Goal: Information Seeking & Learning: Learn about a topic

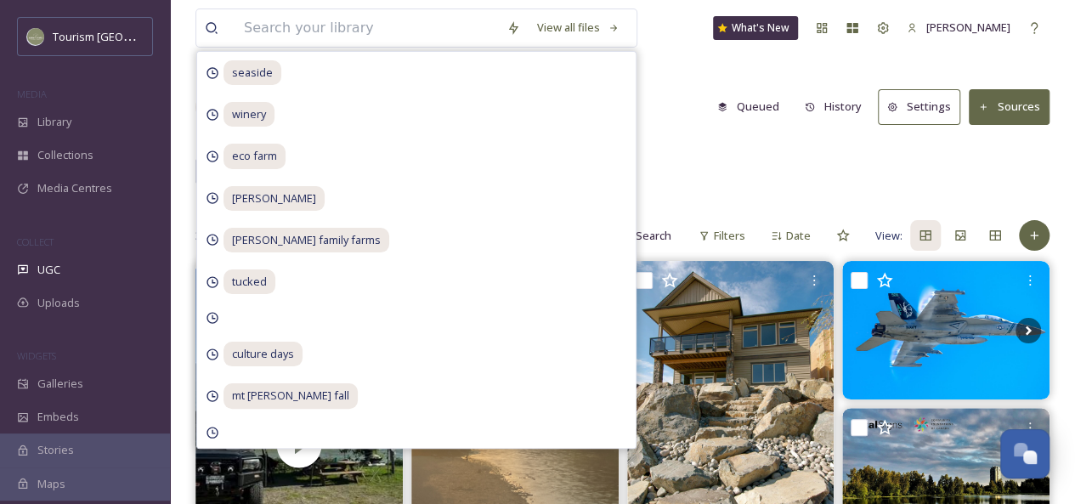
drag, startPoint x: 296, startPoint y: 29, endPoint x: 686, endPoint y: 69, distance: 392.2
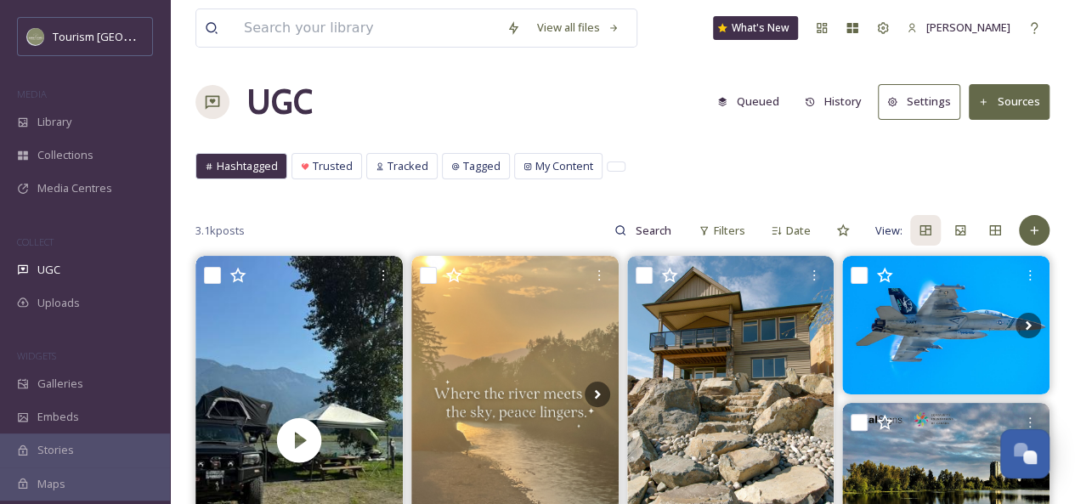
scroll to position [7, 0]
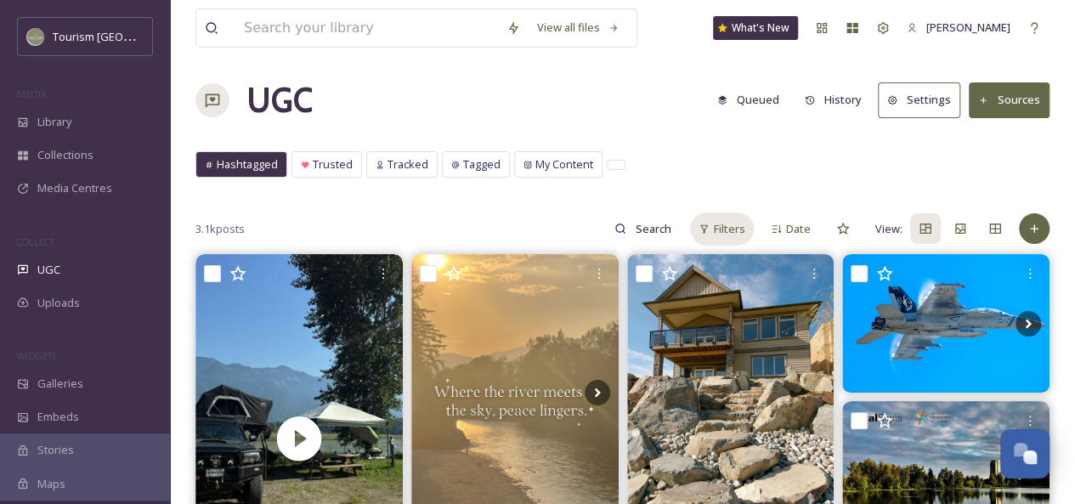
click at [711, 230] on div "Filters" at bounding box center [722, 229] width 64 height 33
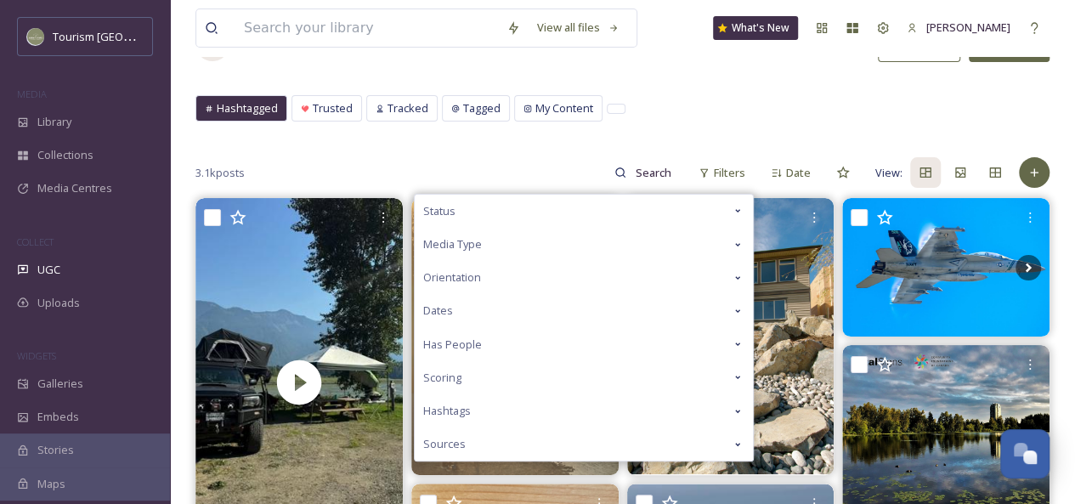
scroll to position [62, 0]
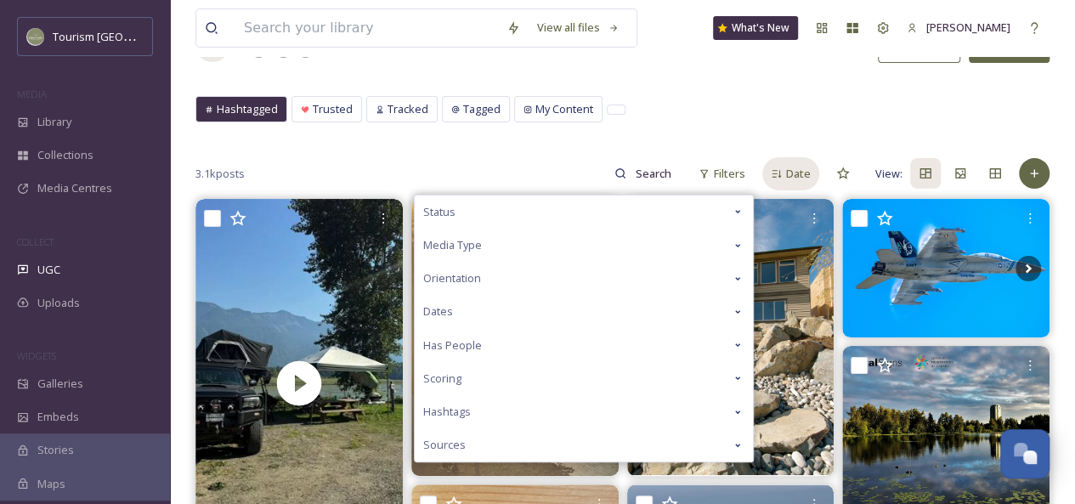
click at [791, 169] on span "Date" at bounding box center [798, 174] width 25 height 16
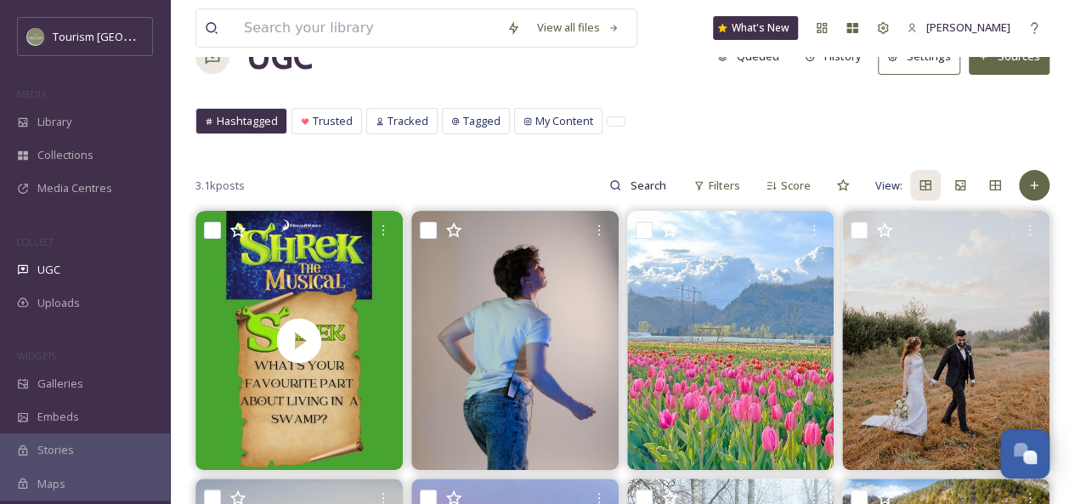
scroll to position [53, 0]
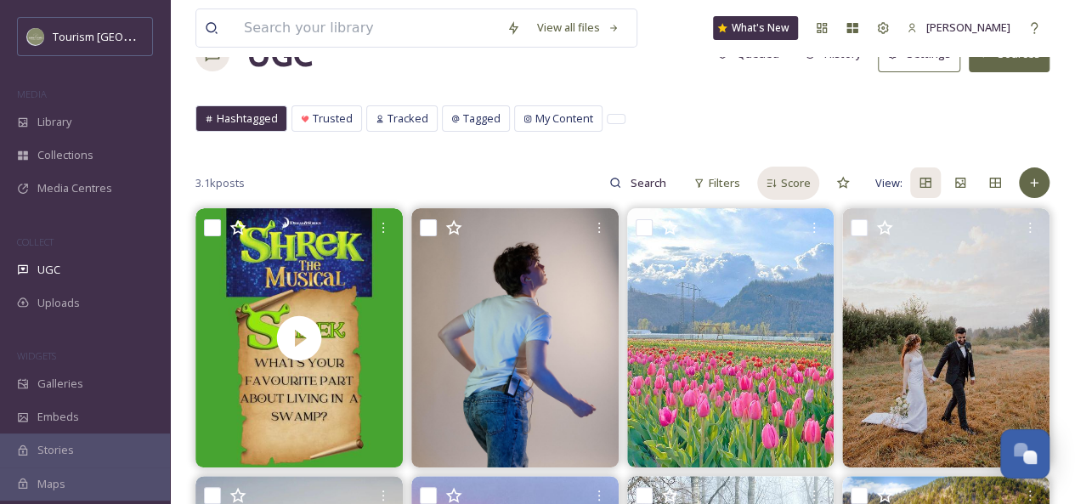
click at [790, 177] on span "Score" at bounding box center [796, 183] width 30 height 16
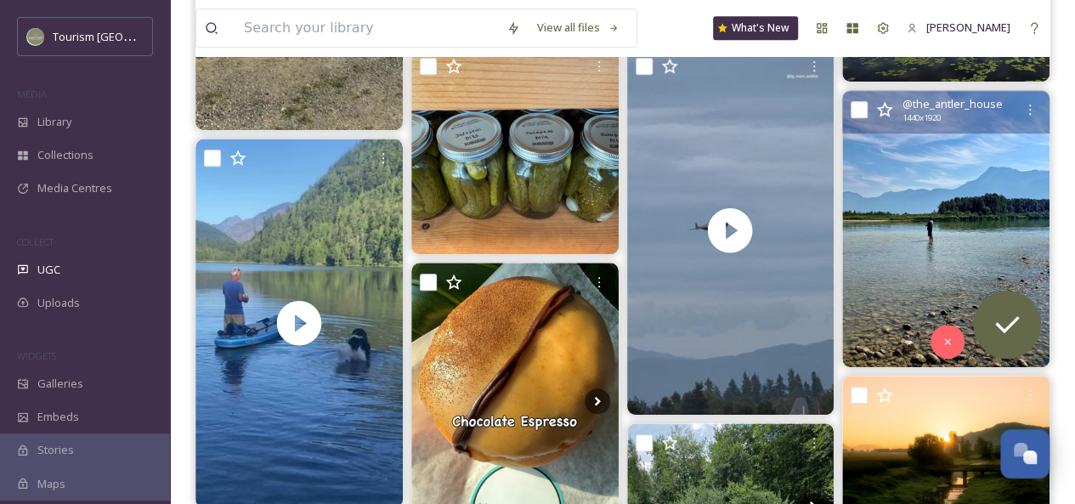
scroll to position [489, 0]
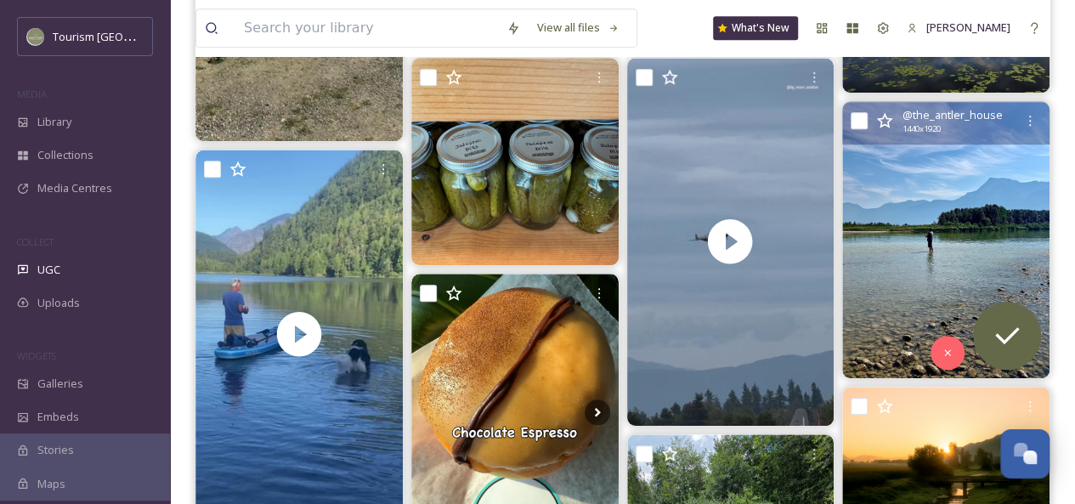
click at [984, 207] on img at bounding box center [945, 240] width 207 height 276
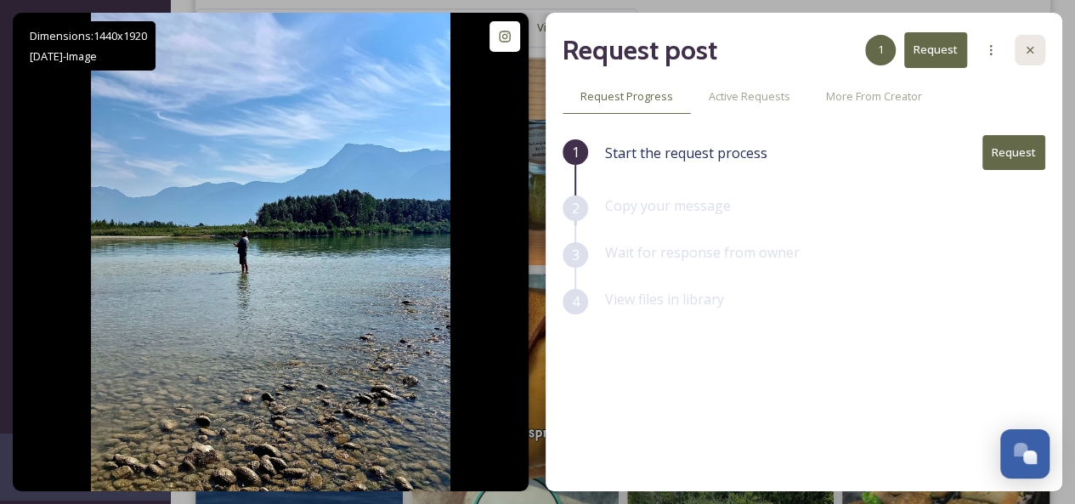
click at [1034, 52] on icon at bounding box center [1030, 50] width 14 height 14
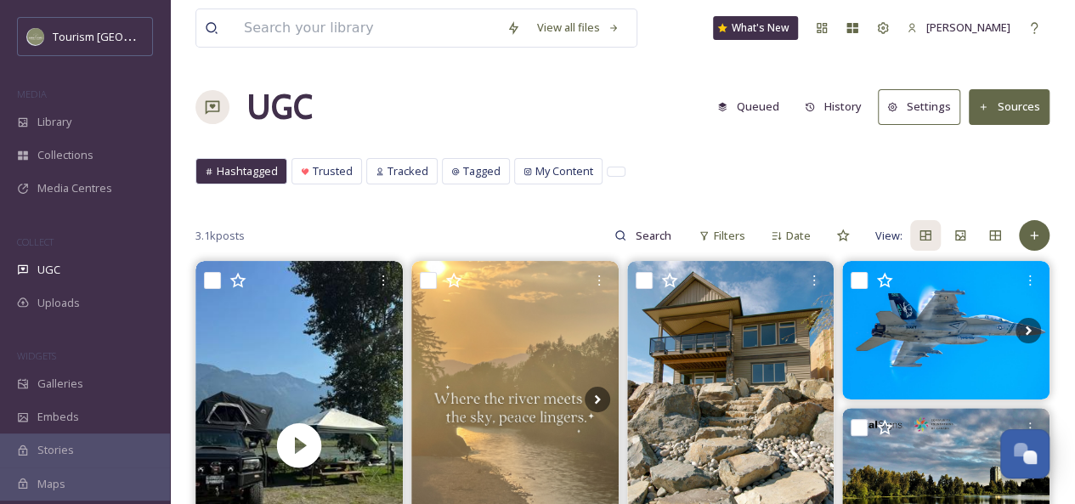
click at [243, 173] on span "Hashtagged" at bounding box center [247, 171] width 61 height 16
click at [315, 28] on input at bounding box center [366, 27] width 263 height 37
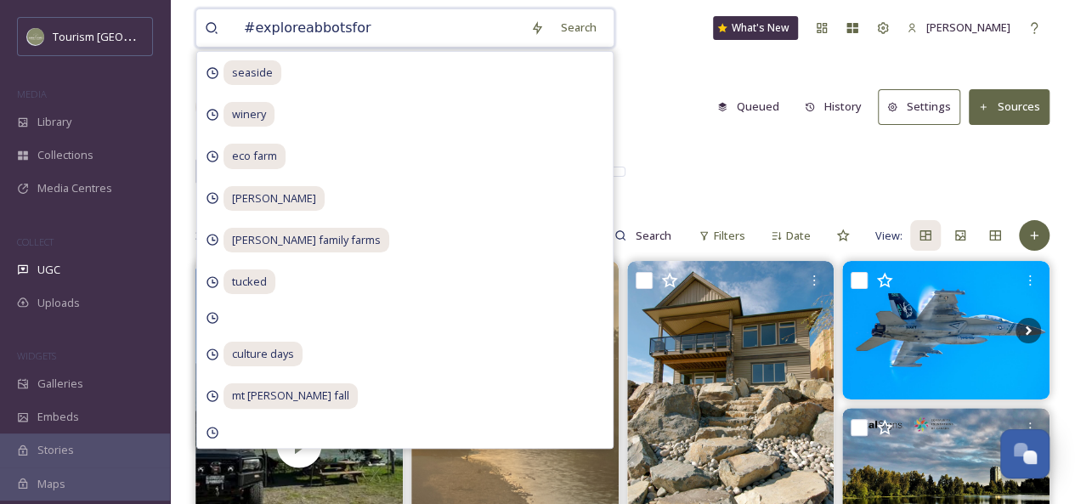
type input "#exploreabbotsford"
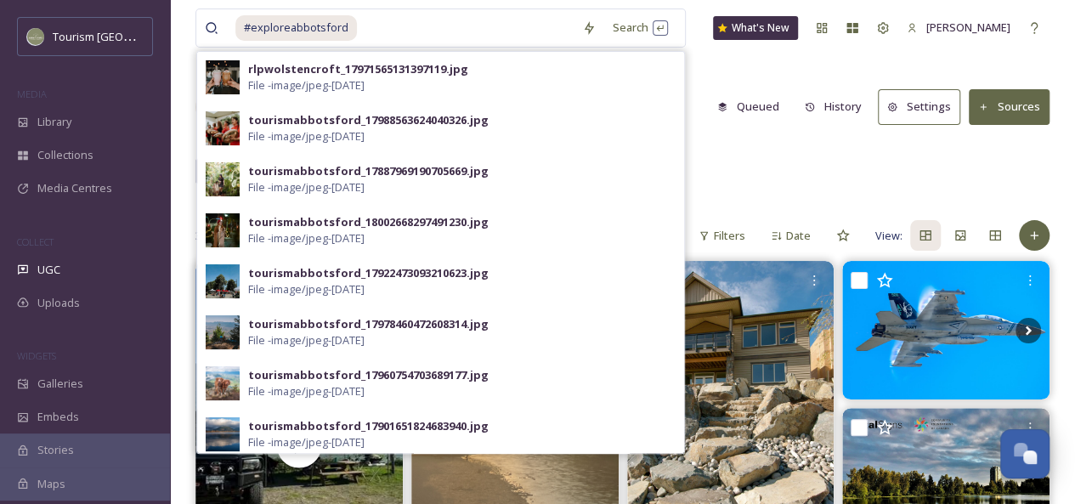
click at [758, 162] on div "Hashtagged Trusted Tracked Tagged My Content Hashtagged Trusted Tracked Tagged …" at bounding box center [623, 175] width 854 height 35
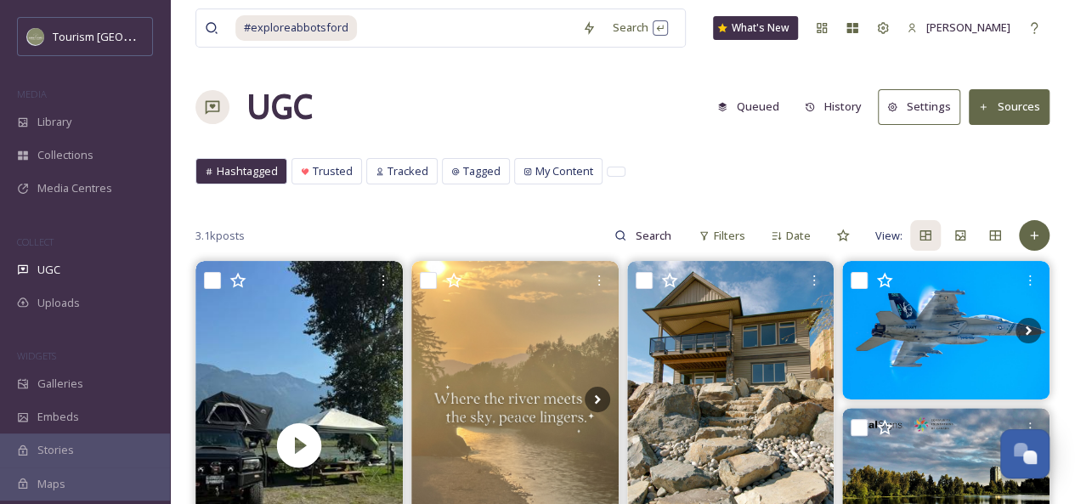
scroll to position [27, 0]
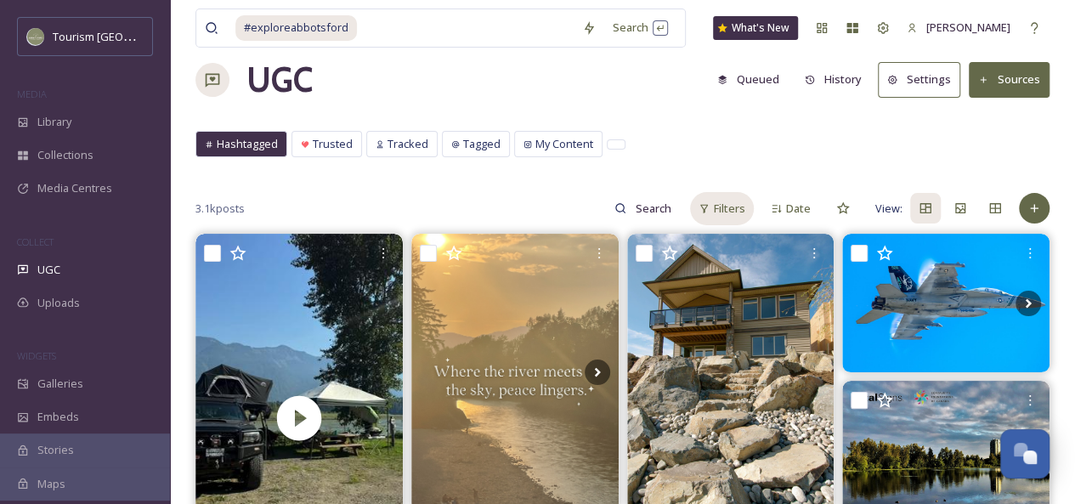
click at [730, 207] on span "Filters" at bounding box center [729, 209] width 31 height 16
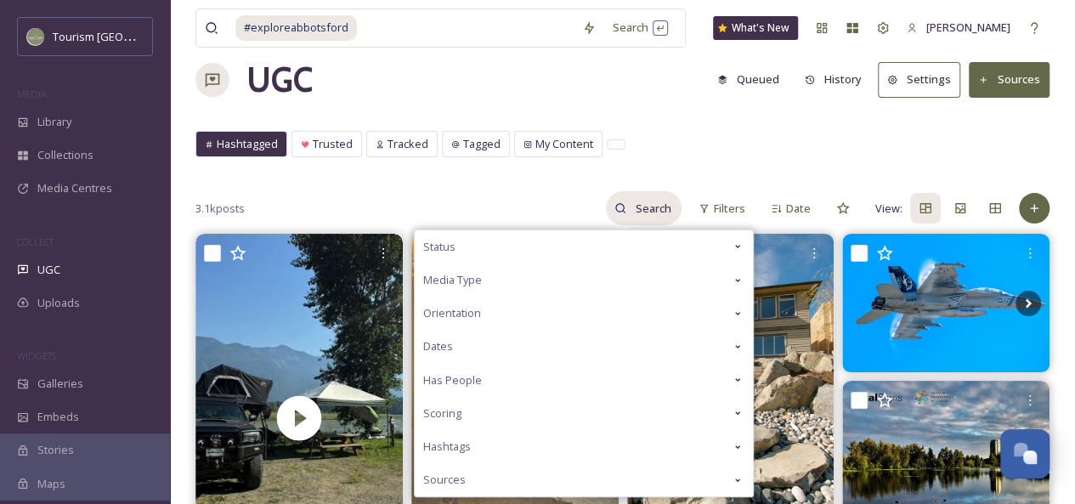
click at [649, 203] on input at bounding box center [654, 208] width 55 height 34
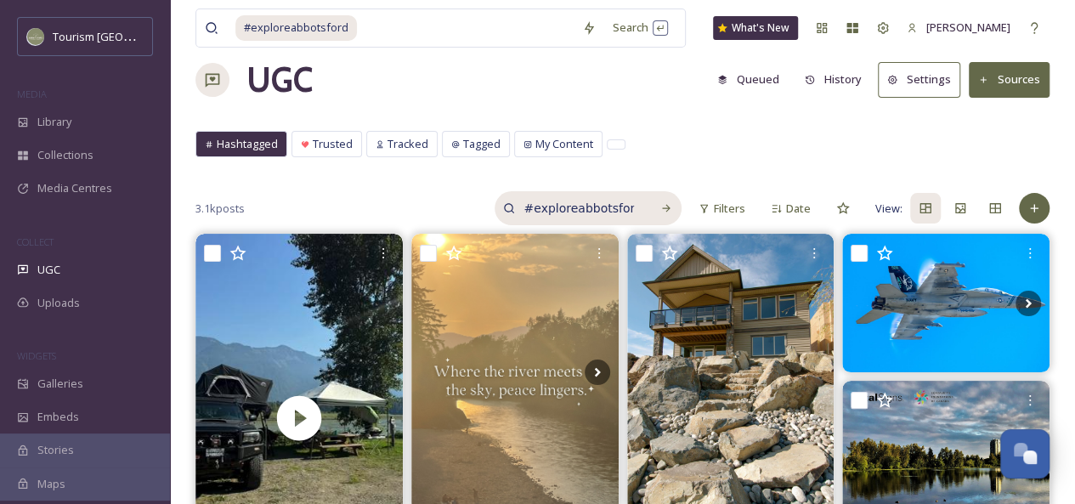
type input "#exploreabbotsford"
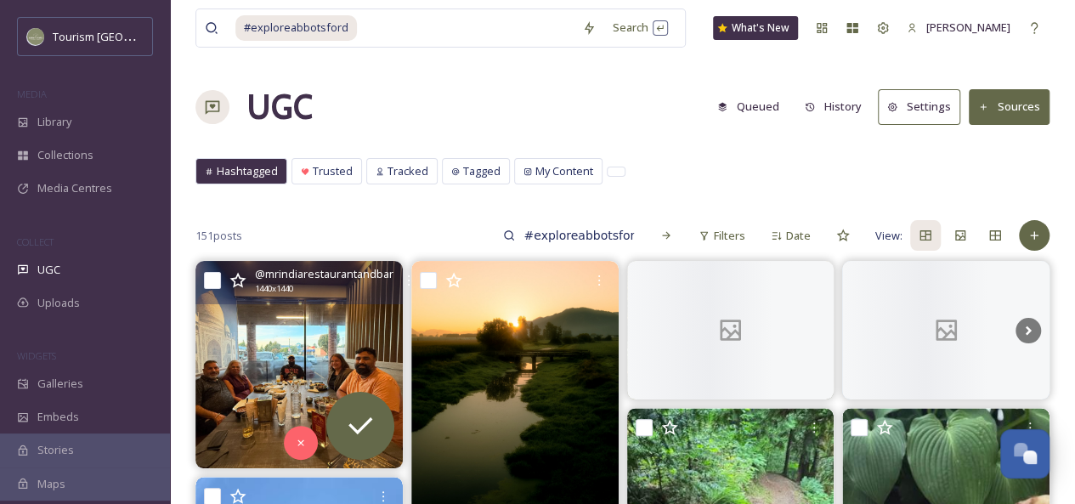
scroll to position [113, 0]
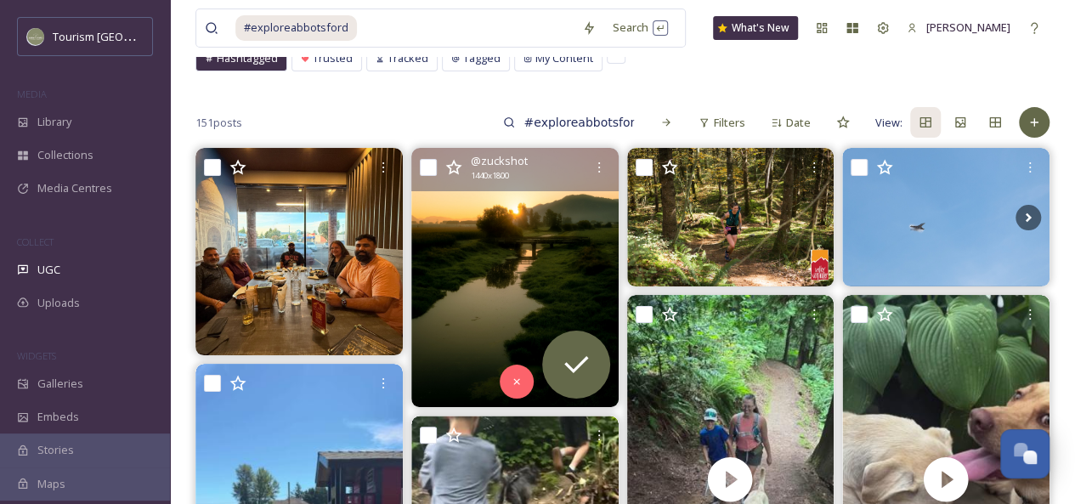
click at [573, 238] on img at bounding box center [514, 277] width 207 height 259
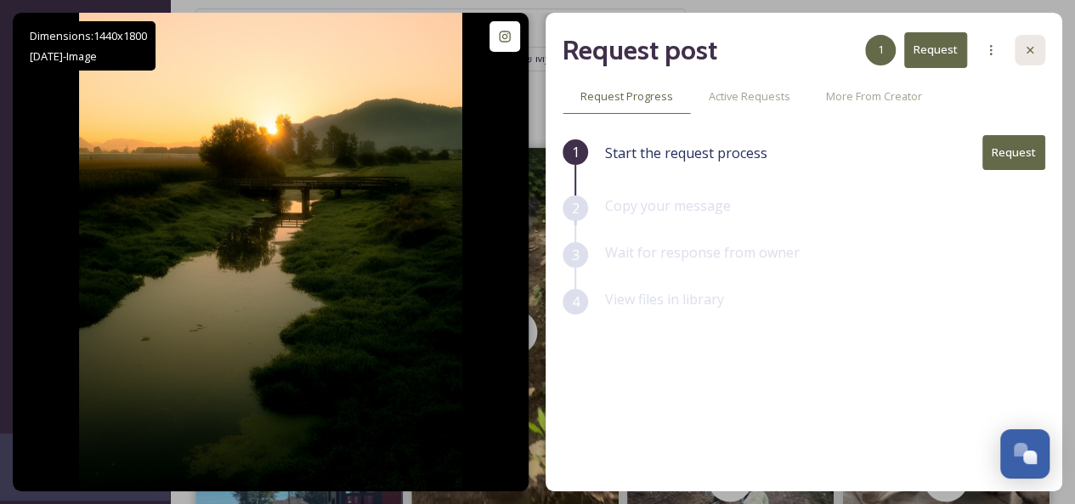
click at [1035, 45] on icon at bounding box center [1030, 50] width 14 height 14
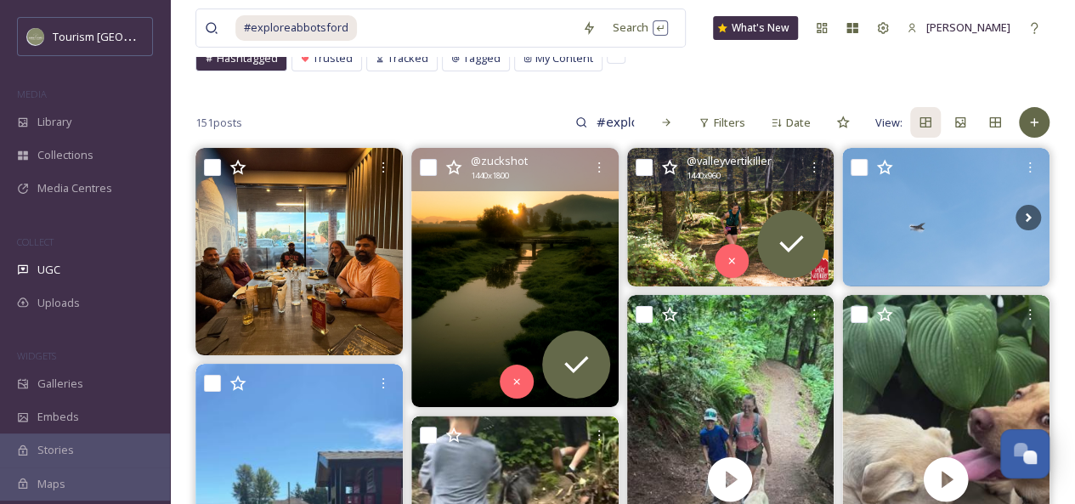
click at [687, 203] on img at bounding box center [730, 217] width 207 height 139
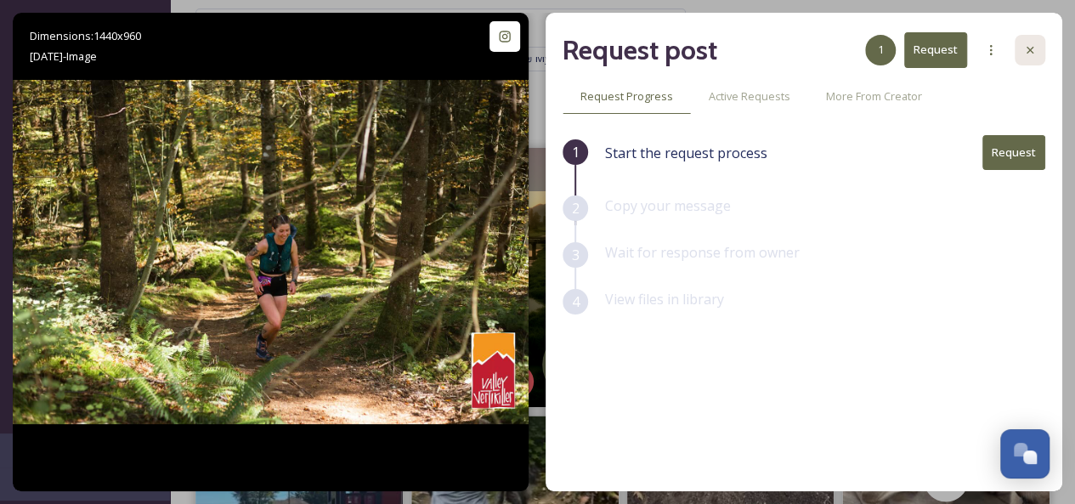
click at [1025, 47] on icon at bounding box center [1030, 50] width 14 height 14
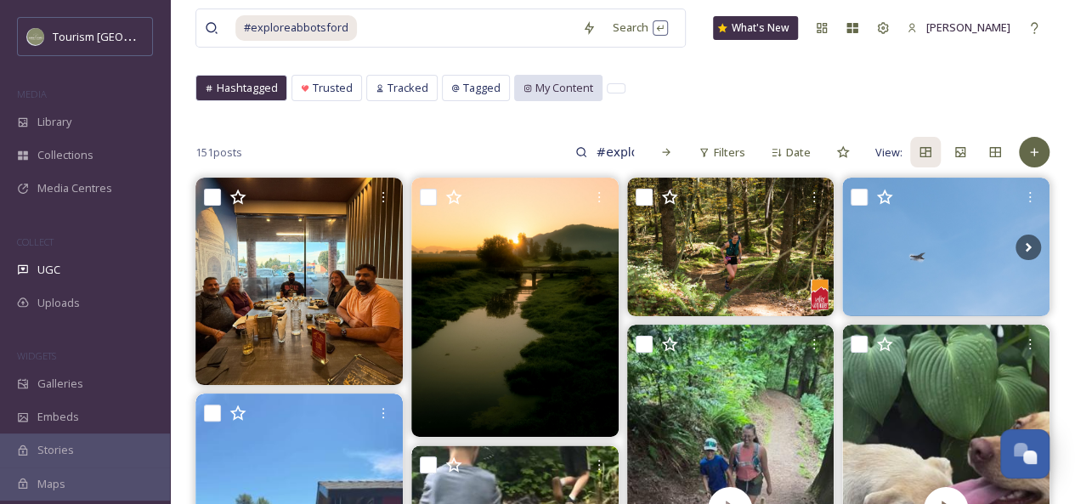
scroll to position [85, 0]
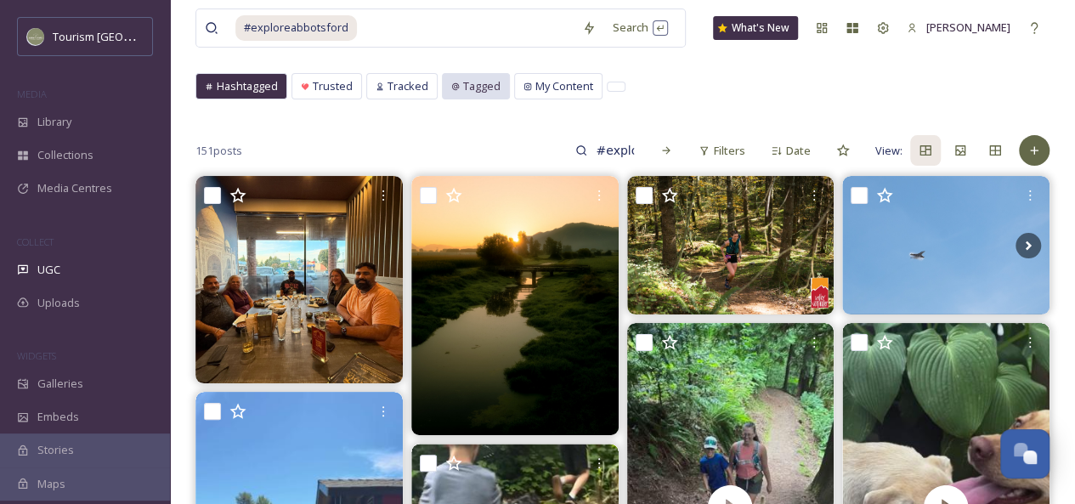
click at [465, 86] on span "Tagged" at bounding box center [481, 86] width 37 height 16
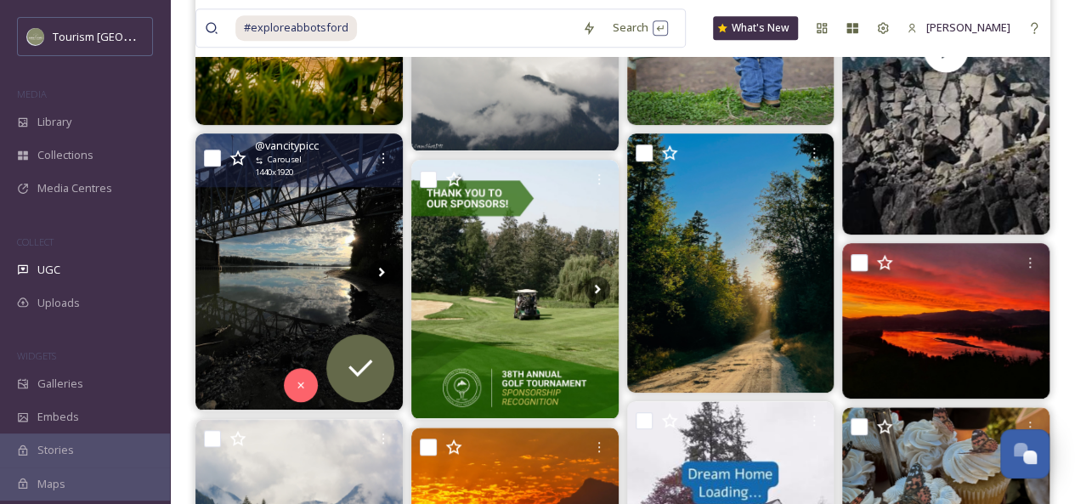
scroll to position [405, 0]
